Goal: Task Accomplishment & Management: Manage account settings

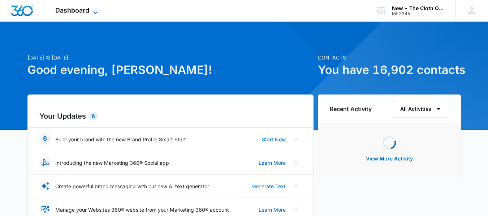
click at [85, 8] on span "Dashboard" at bounding box center [72, 11] width 34 height 8
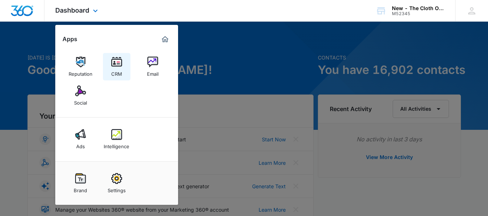
click at [117, 66] on img at bounding box center [116, 62] width 11 height 11
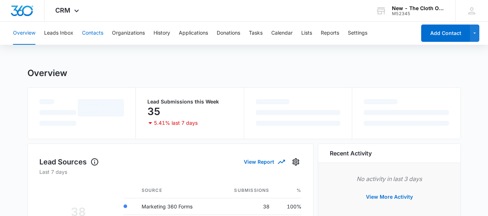
click at [95, 31] on button "Contacts" at bounding box center [92, 33] width 21 height 23
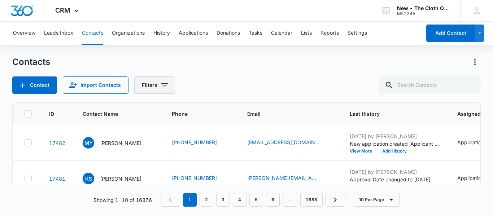
click at [157, 85] on button "Filters" at bounding box center [154, 85] width 41 height 17
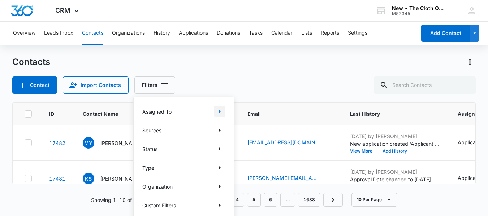
click at [218, 111] on icon "Show Assigned To filters" at bounding box center [219, 111] width 9 height 9
